Goal: Use online tool/utility: Utilize a website feature to perform a specific function

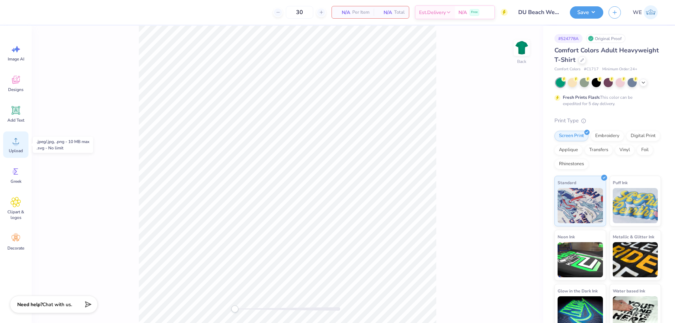
click at [11, 146] on icon at bounding box center [16, 141] width 11 height 11
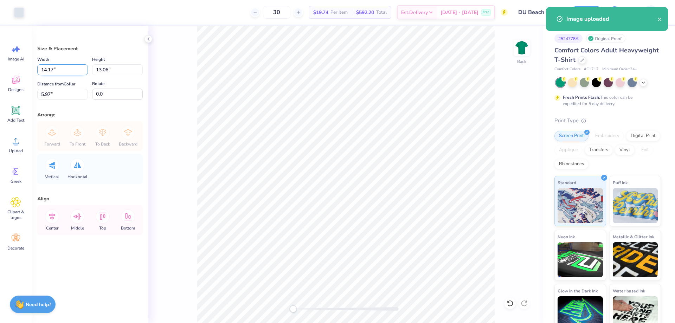
click at [57, 71] on input "14.17" at bounding box center [62, 69] width 51 height 11
type input "4.00"
type input "3.68"
type input "3"
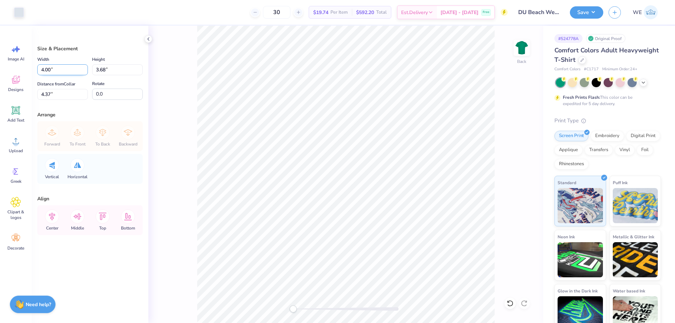
click at [57, 69] on input "4.00" at bounding box center [62, 69] width 51 height 11
click at [107, 71] on input "3.68" at bounding box center [117, 69] width 51 height 11
click at [56, 71] on input "4.00" at bounding box center [62, 69] width 51 height 11
type input "3.50"
type input "3.22"
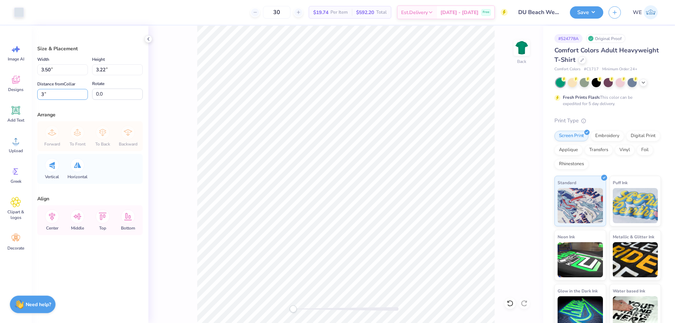
type input "3"
click at [66, 97] on input "3.00" at bounding box center [62, 94] width 51 height 11
type input "3"
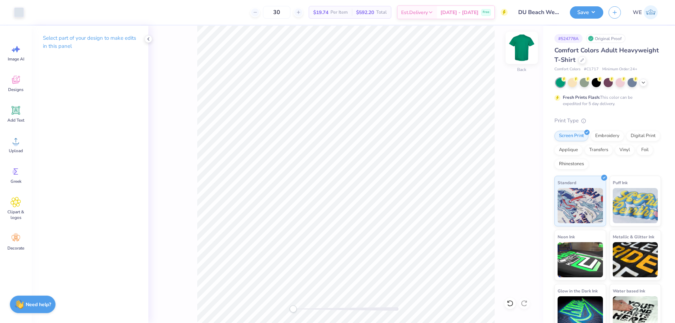
click at [520, 53] on img at bounding box center [522, 48] width 28 height 28
click at [13, 146] on div "Upload" at bounding box center [15, 145] width 25 height 26
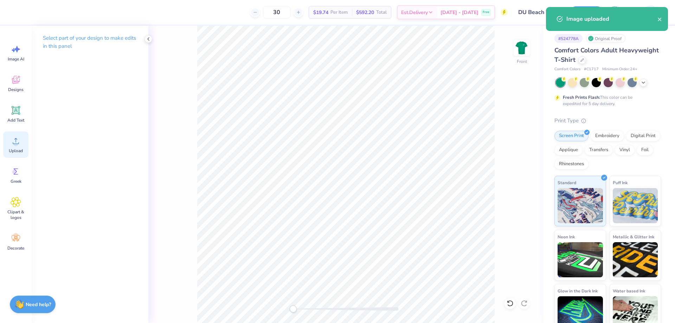
click at [23, 144] on div "Upload" at bounding box center [15, 145] width 25 height 26
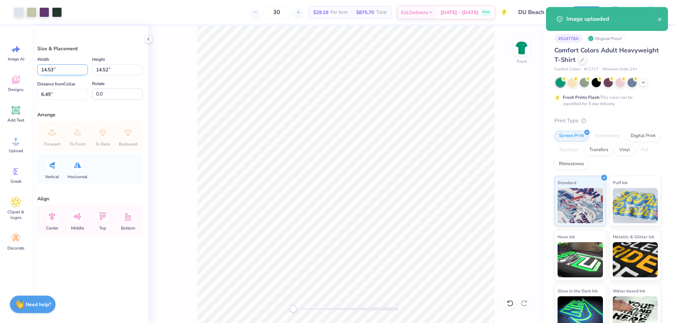
click at [60, 69] on input "14.53" at bounding box center [62, 69] width 51 height 11
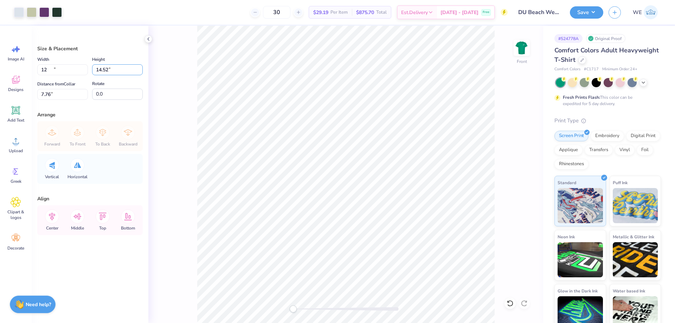
type input "12.00"
type input "11.99"
type input "3"
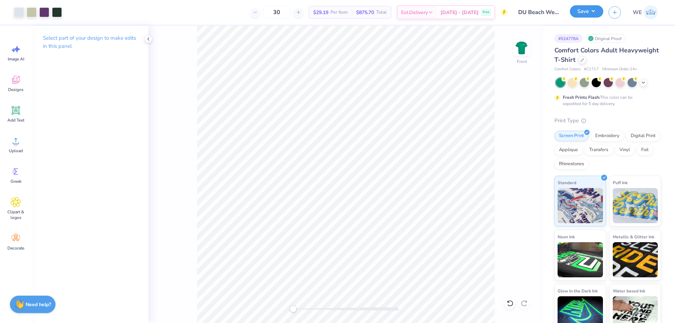
click at [593, 14] on button "Save" at bounding box center [586, 11] width 33 height 12
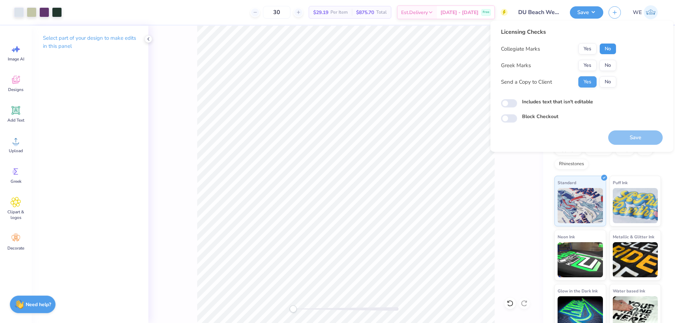
click at [607, 47] on button "No" at bounding box center [608, 48] width 17 height 11
click at [595, 63] on button "Yes" at bounding box center [588, 65] width 18 height 11
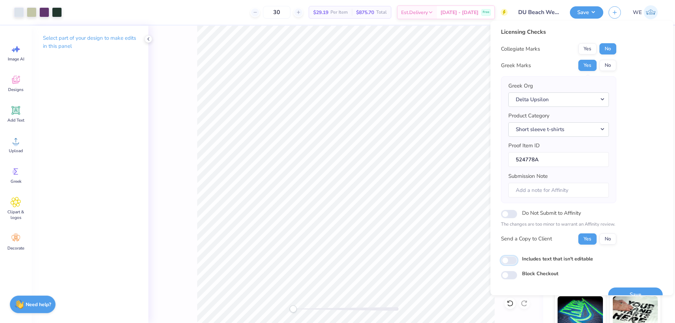
click at [509, 259] on input "Includes text that isn't editable" at bounding box center [509, 260] width 16 height 8
checkbox input "true"
click at [612, 291] on button "Save" at bounding box center [636, 295] width 55 height 14
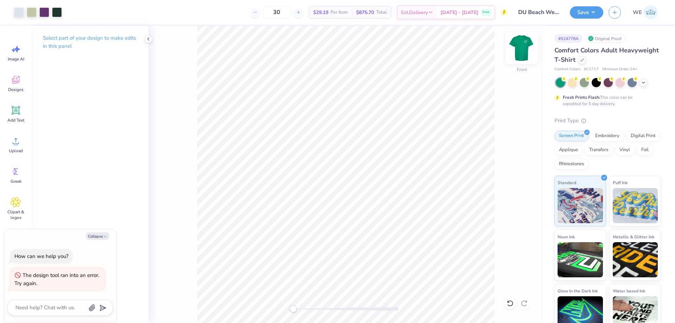
click at [521, 46] on img at bounding box center [522, 48] width 28 height 28
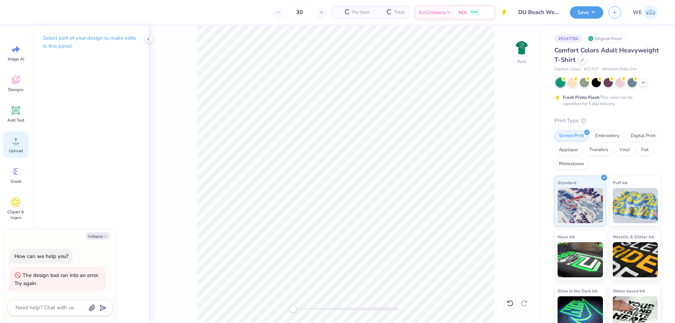
click at [12, 146] on icon at bounding box center [16, 141] width 11 height 11
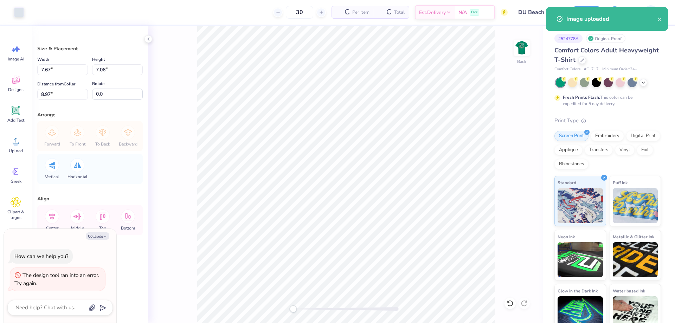
type textarea "x"
click at [58, 73] on input "7.67" at bounding box center [62, 69] width 51 height 11
type input "3.5"
type textarea "x"
type input "3.50"
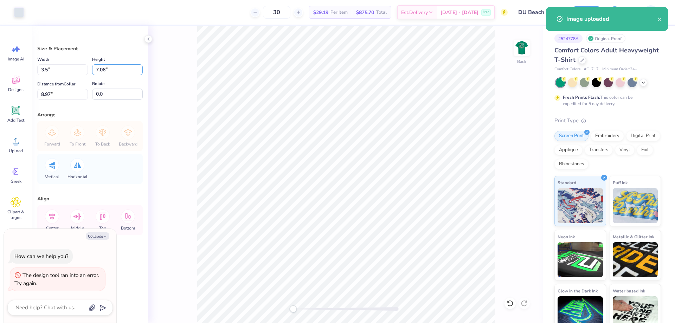
type input "3.22"
type input "10.89"
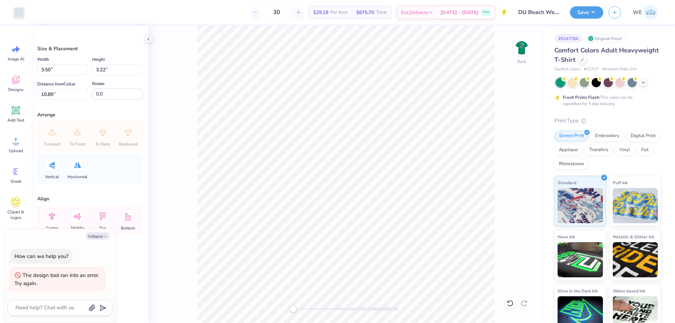
type textarea "x"
click at [41, 98] on input "10.89" at bounding box center [62, 94] width 51 height 11
click at [48, 95] on input "10.89" at bounding box center [62, 94] width 51 height 11
type input "3"
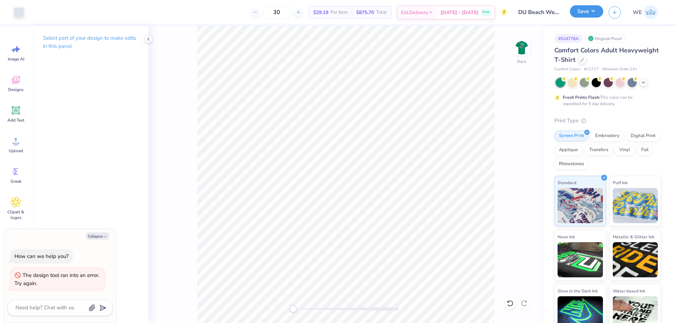
click at [586, 13] on button "Save" at bounding box center [586, 11] width 33 height 12
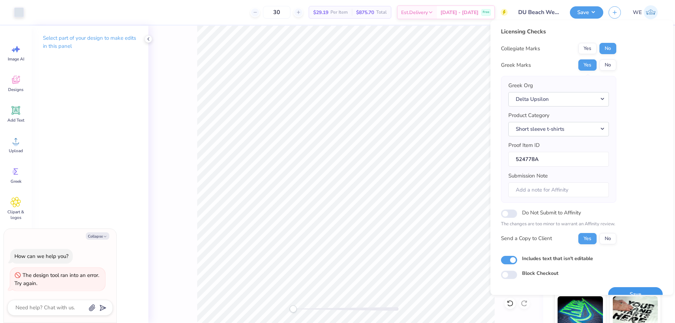
click at [618, 291] on button "Save" at bounding box center [636, 294] width 55 height 14
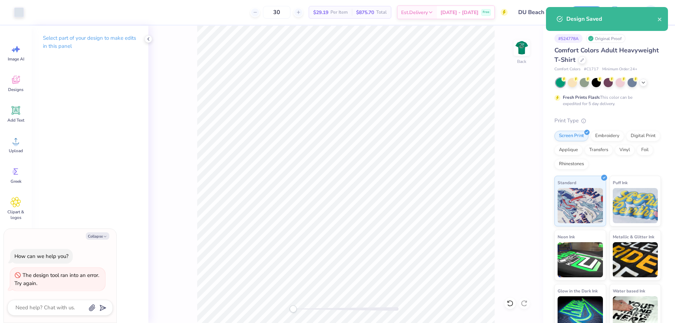
type textarea "x"
